Goal: Navigation & Orientation: Find specific page/section

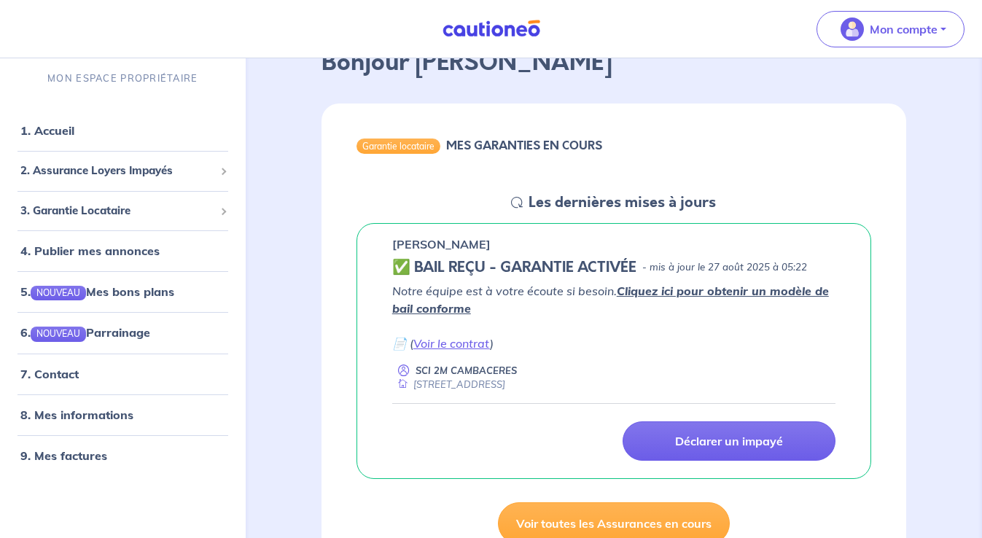
scroll to position [125, 0]
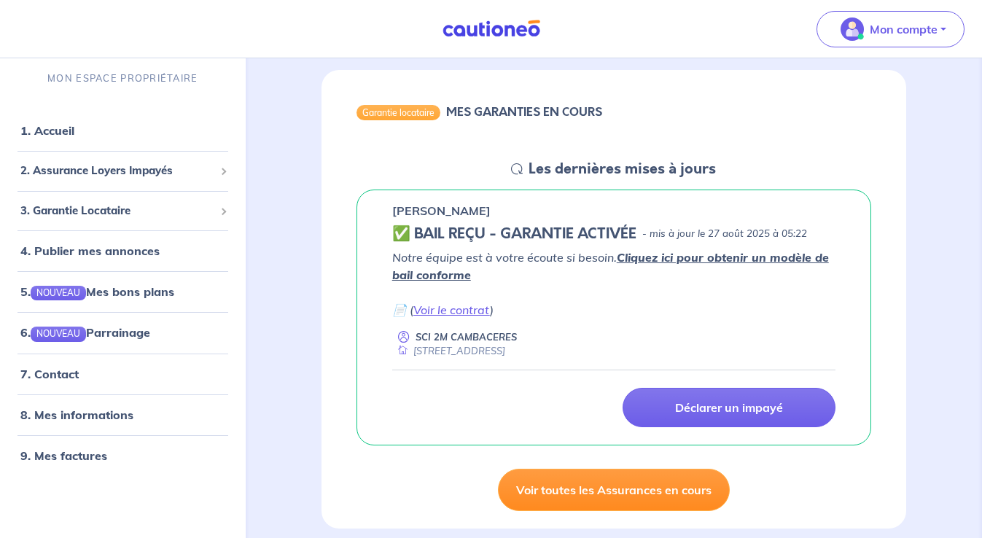
click at [682, 494] on link "Voir toutes les Assurances en cours" at bounding box center [614, 490] width 232 height 42
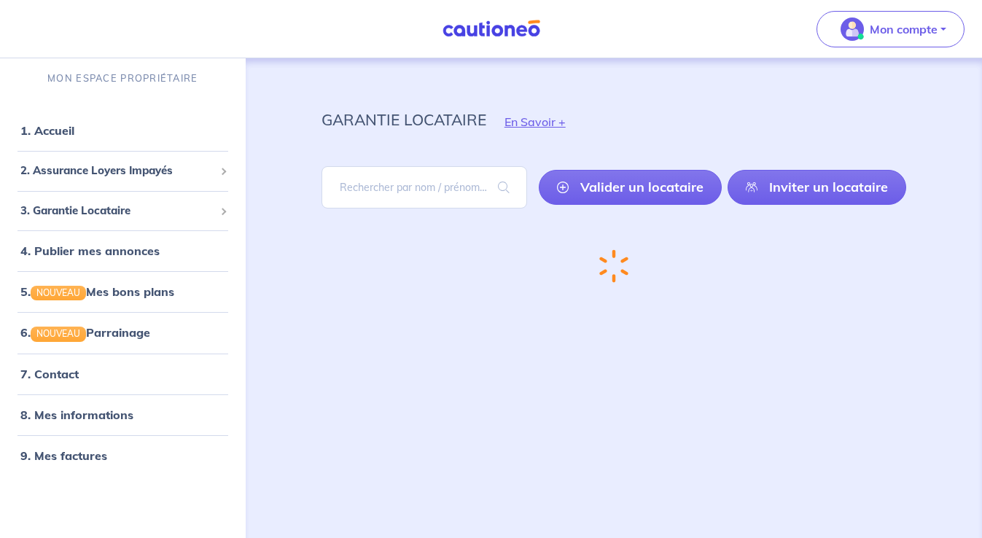
scroll to position [4, 0]
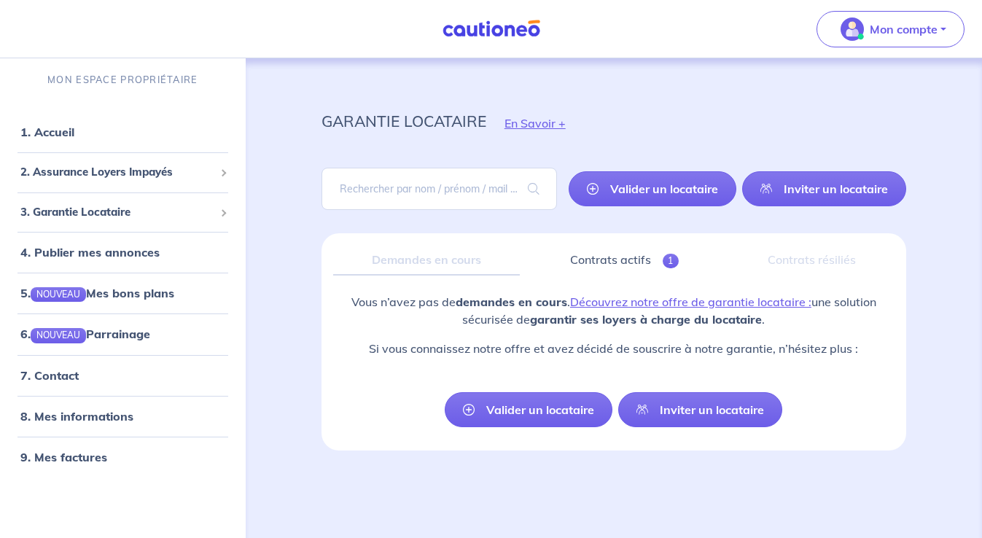
scroll to position [4, 0]
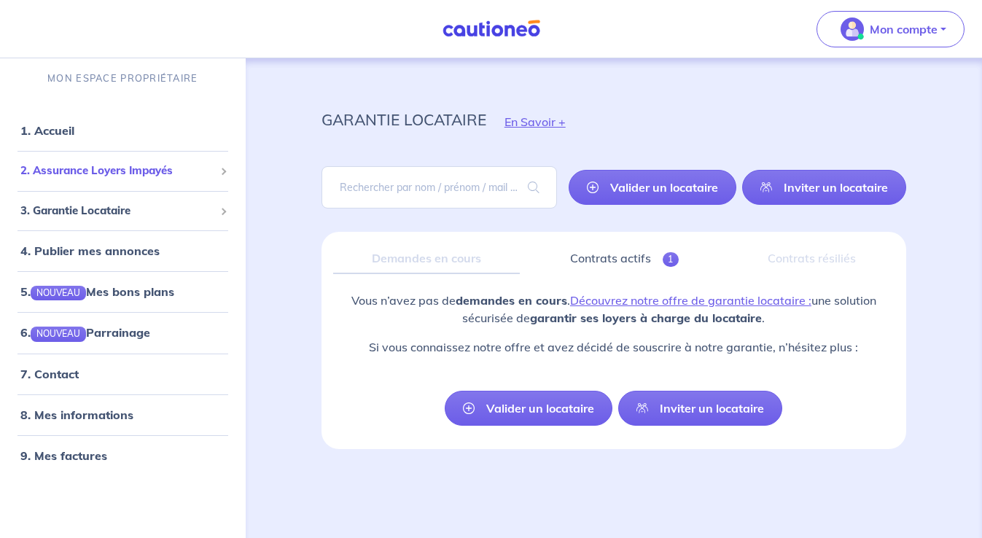
click at [85, 168] on span "2. Assurance Loyers Impayés" at bounding box center [117, 171] width 194 height 17
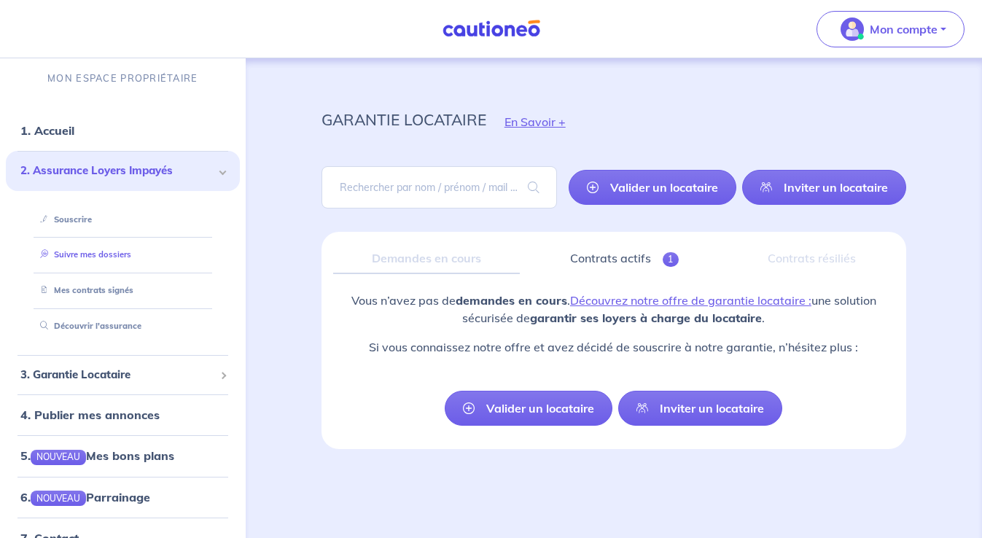
click at [93, 260] on link "Suivre mes dossiers" at bounding box center [82, 254] width 97 height 10
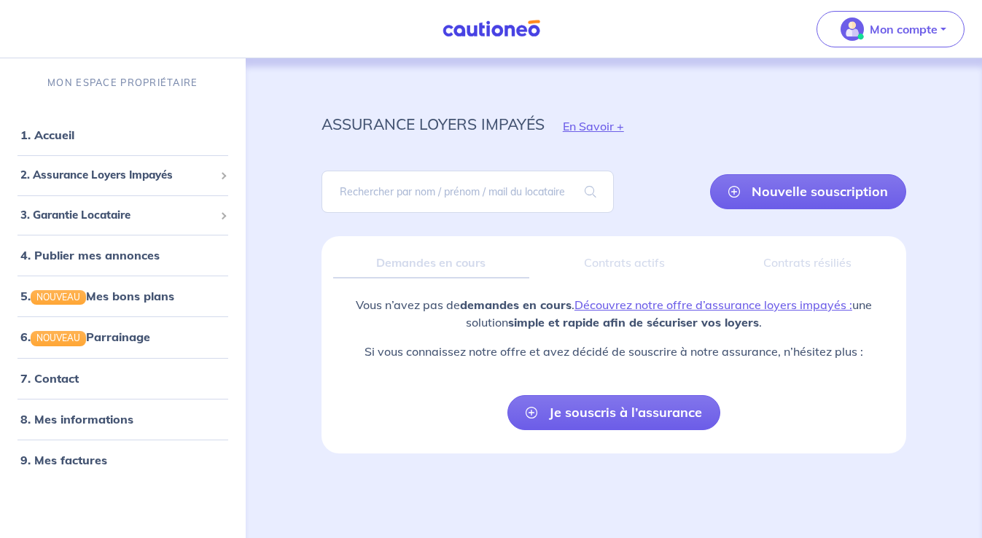
scroll to position [4, 0]
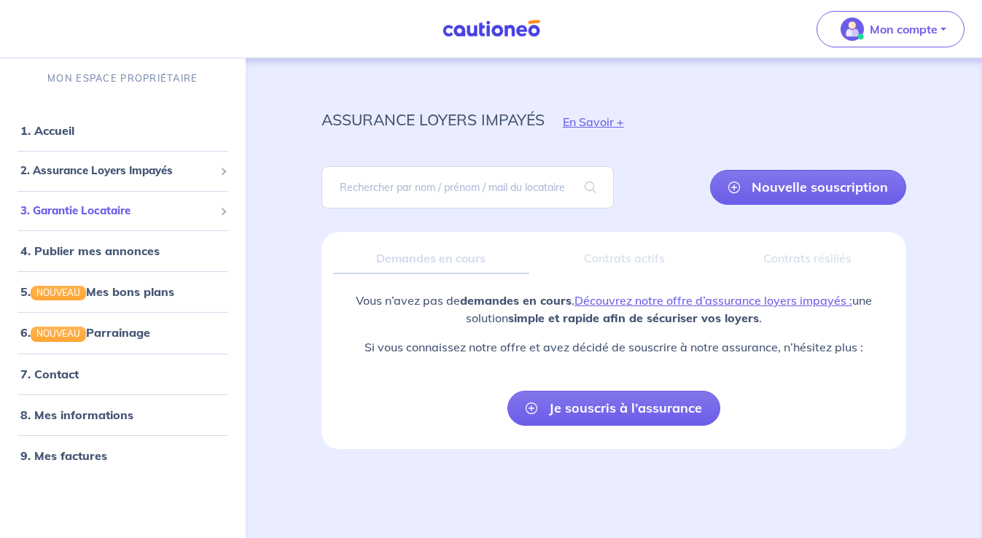
click at [201, 207] on span "3. Garantie Locataire" at bounding box center [117, 211] width 194 height 17
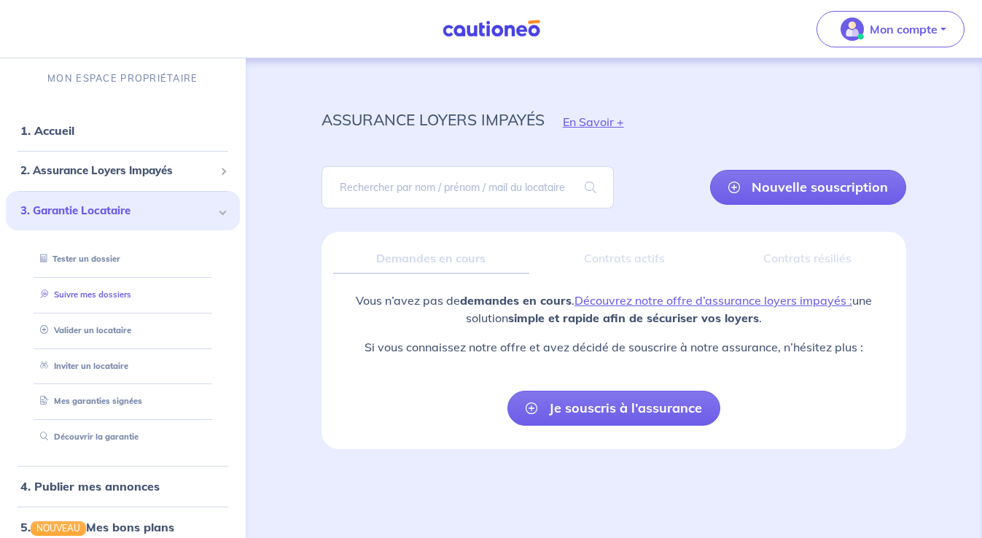
click at [127, 299] on link "Suivre mes dossiers" at bounding box center [82, 294] width 97 height 10
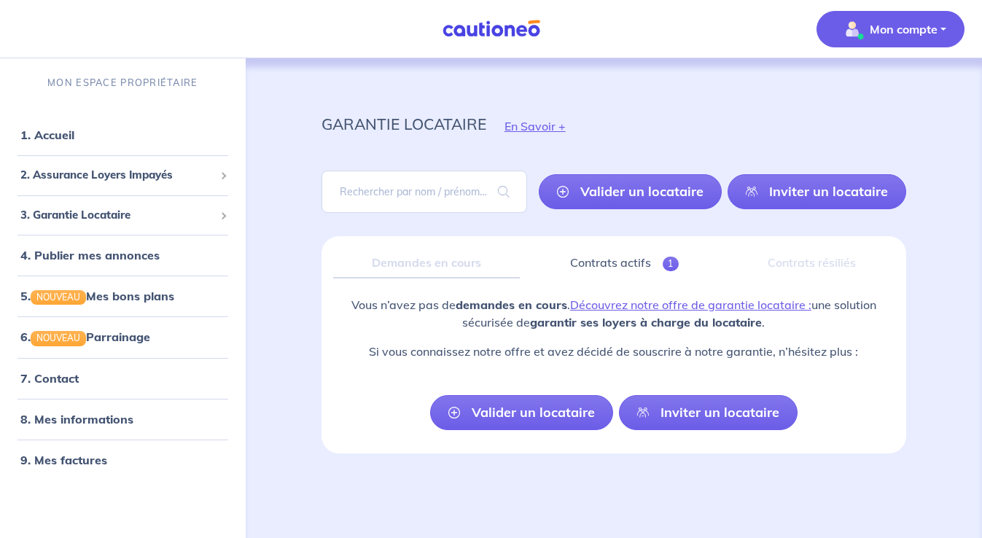
click at [943, 23] on button "Mon compte" at bounding box center [890, 29] width 148 height 36
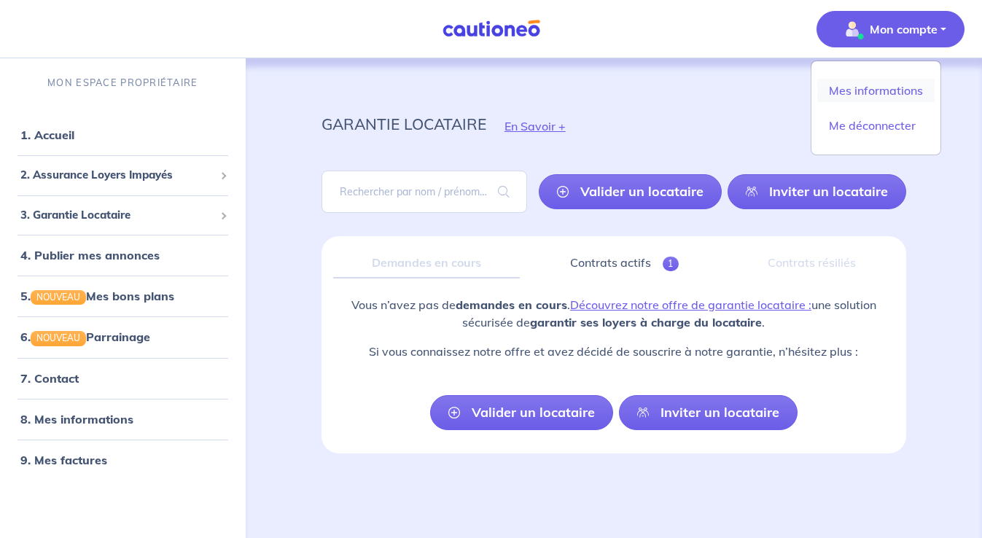
click at [831, 87] on link "Mes informations" at bounding box center [875, 90] width 117 height 23
